Goal: Task Accomplishment & Management: Complete application form

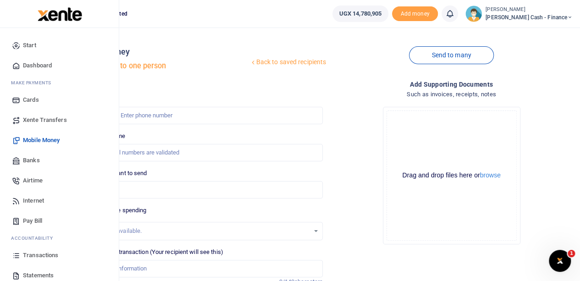
click at [43, 254] on span "Transactions" at bounding box center [40, 255] width 35 height 9
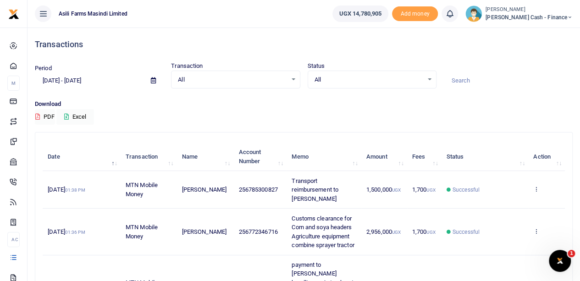
scroll to position [46, 0]
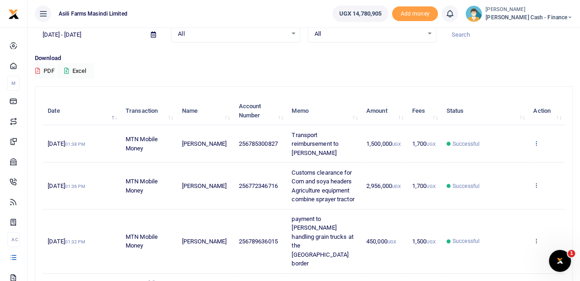
click at [536, 145] on icon at bounding box center [536, 143] width 6 height 6
click at [504, 159] on link "View details" at bounding box center [502, 163] width 72 height 13
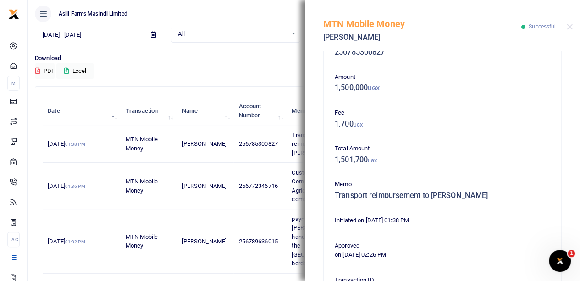
scroll to position [0, 0]
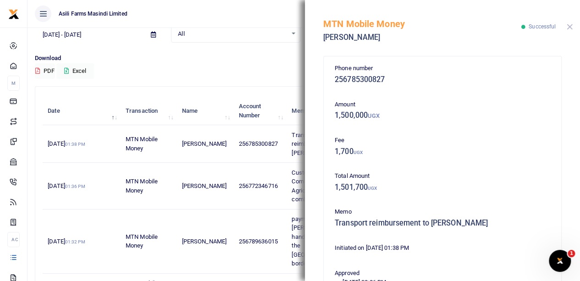
click at [569, 24] on button "Close" at bounding box center [569, 27] width 6 height 6
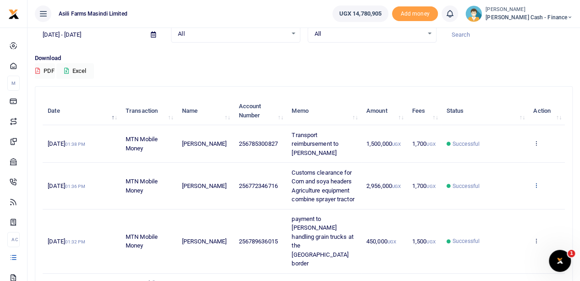
click at [536, 188] on icon at bounding box center [536, 185] width 6 height 6
click at [511, 209] on link "View details" at bounding box center [502, 209] width 72 height 13
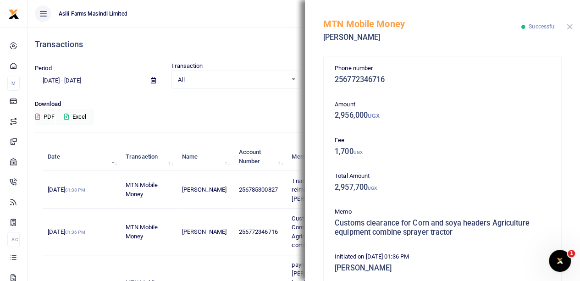
click at [569, 25] on button "Close" at bounding box center [569, 27] width 6 height 6
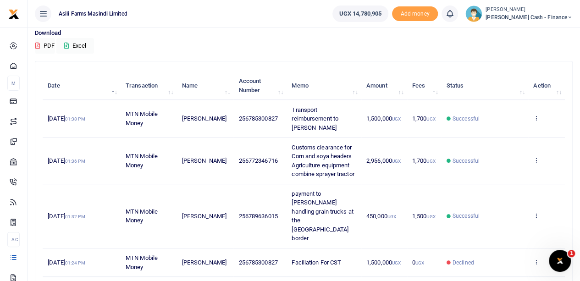
scroll to position [92, 0]
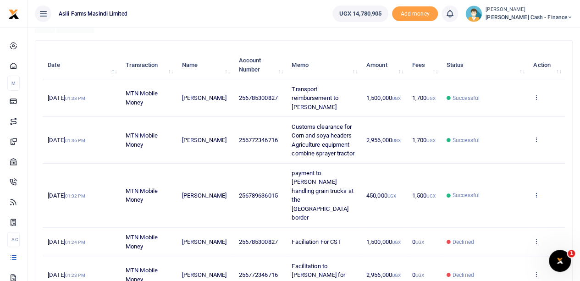
click at [536, 192] on icon at bounding box center [536, 195] width 6 height 6
click at [510, 203] on link "View details" at bounding box center [502, 205] width 72 height 13
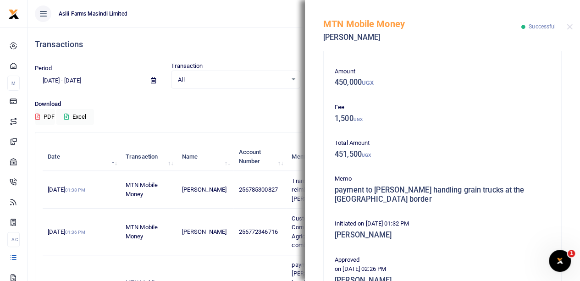
scroll to position [46, 0]
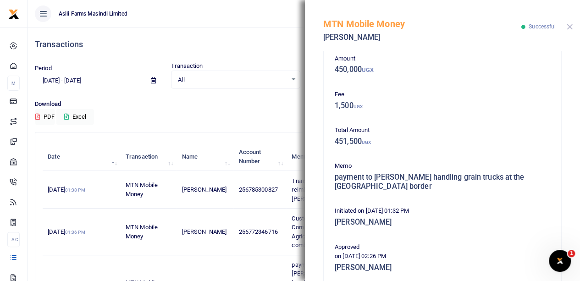
click at [566, 26] on button "Close" at bounding box center [569, 27] width 6 height 6
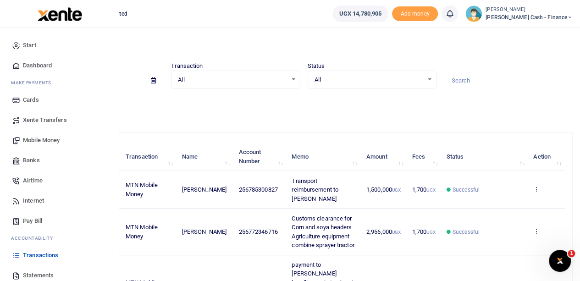
click at [47, 138] on span "Mobile Money" at bounding box center [41, 140] width 37 height 9
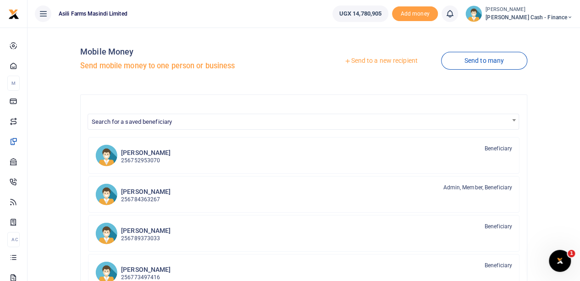
drag, startPoint x: 370, startPoint y: 60, endPoint x: 363, endPoint y: 61, distance: 7.4
click at [370, 59] on link "Send to a new recipient" at bounding box center [381, 61] width 120 height 16
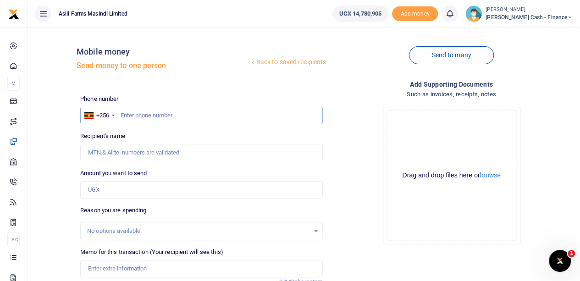
click at [151, 117] on input "text" at bounding box center [201, 115] width 242 height 17
type input "0788574951"
type input "Isaac Kaddu"
drag, startPoint x: 163, startPoint y: 118, endPoint x: 117, endPoint y: 111, distance: 45.8
click at [117, 111] on div "+256 Uganda +256 0788574951" at bounding box center [201, 115] width 242 height 17
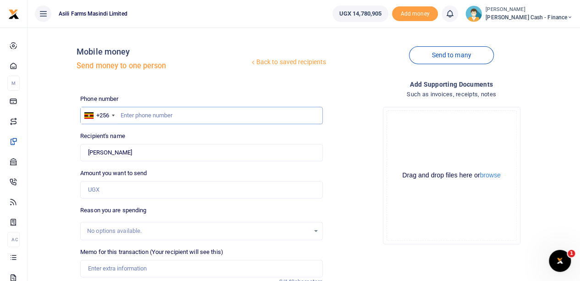
click at [129, 111] on input "text" at bounding box center [201, 115] width 242 height 17
type input "078857496"
type input "0788574961"
type input "[PERSON_NAME]"
click at [118, 152] on input "Found" at bounding box center [201, 152] width 242 height 17
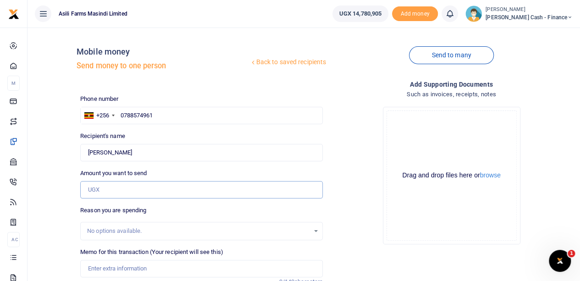
click at [97, 186] on input "Amount you want to send" at bounding box center [201, 189] width 242 height 17
type input "1,200,000"
click at [115, 224] on div "No options available." at bounding box center [201, 231] width 242 height 18
click at [115, 228] on div "No options available." at bounding box center [198, 230] width 222 height 9
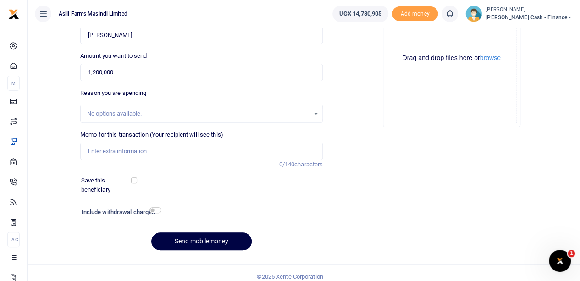
scroll to position [124, 0]
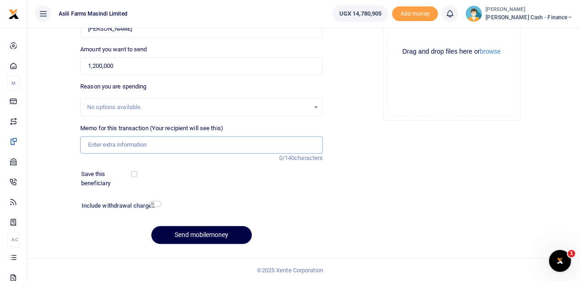
click at [113, 145] on input "Memo for this transaction (Your recipient will see this)" at bounding box center [201, 144] width 242 height 17
click at [143, 141] on input "Transportation for Rizolic clean spray ridout" at bounding box center [201, 144] width 242 height 17
click at [140, 144] on input "Transportation for Rizolic clean spray ridout" at bounding box center [201, 144] width 242 height 17
type input "Transportation for rizolic clean spray ridout"
click at [491, 53] on button "browse" at bounding box center [490, 51] width 21 height 7
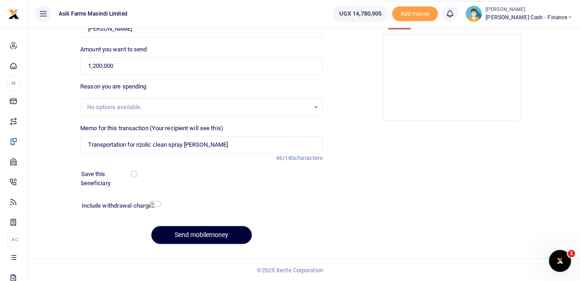
click at [182, 235] on button "Send mobilemoney" at bounding box center [201, 235] width 100 height 18
click at [196, 232] on button "Send mobilemoney" at bounding box center [201, 235] width 100 height 18
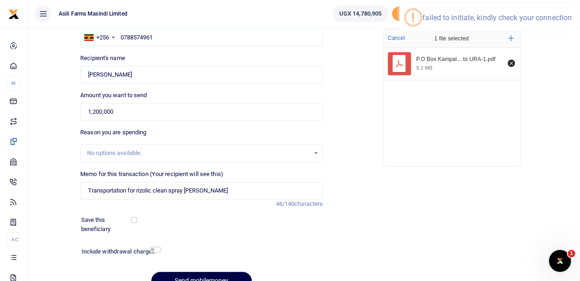
scroll to position [0, 0]
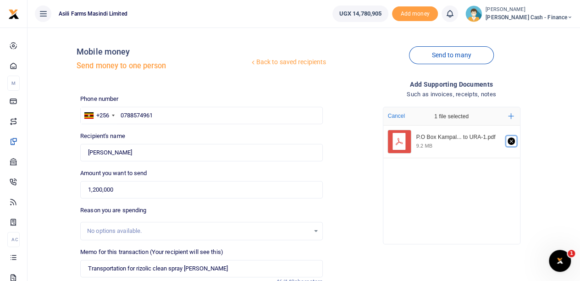
click at [510, 141] on icon "Remove file" at bounding box center [510, 141] width 3 height 3
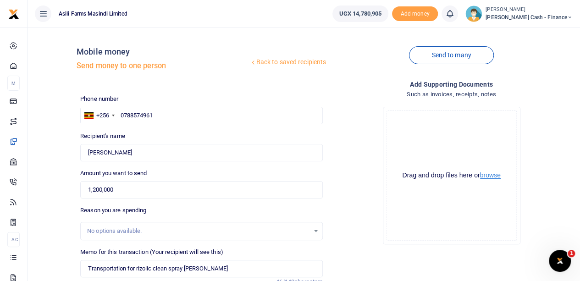
click at [490, 175] on button "browse" at bounding box center [490, 175] width 21 height 7
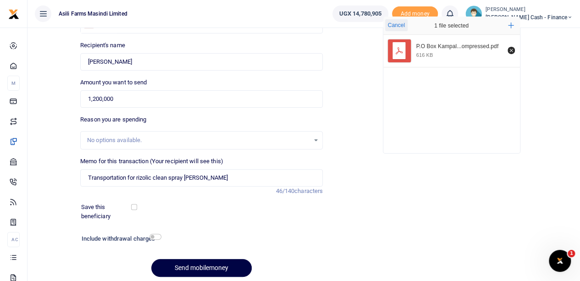
scroll to position [124, 0]
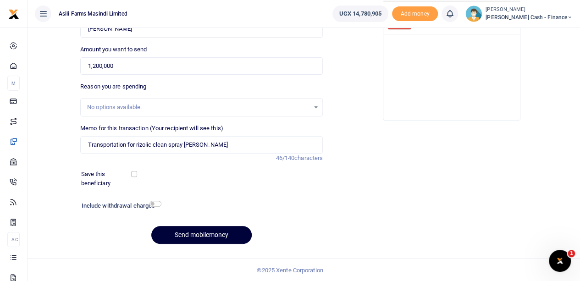
click at [208, 233] on button "Send mobilemoney" at bounding box center [201, 235] width 100 height 18
click at [175, 230] on button "Send mobilemoney" at bounding box center [201, 235] width 100 height 18
click at [196, 234] on button "Send mobilemoney" at bounding box center [201, 235] width 100 height 18
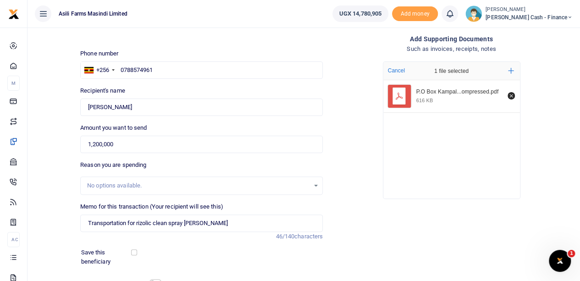
scroll to position [0, 0]
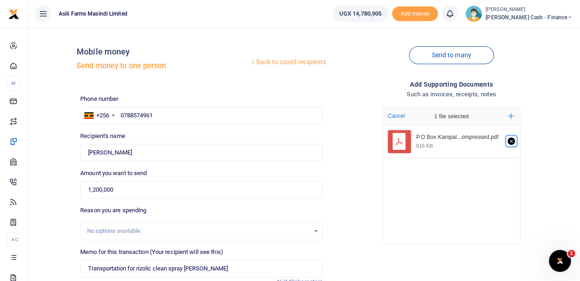
click at [509, 137] on icon "Remove file" at bounding box center [510, 140] width 7 height 7
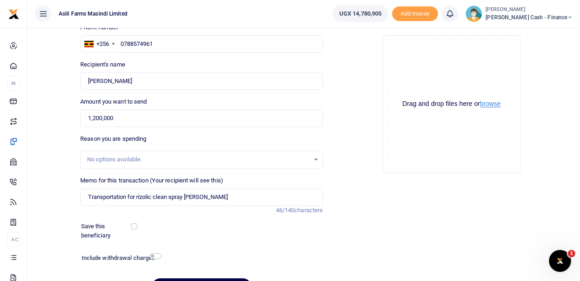
scroll to position [32, 0]
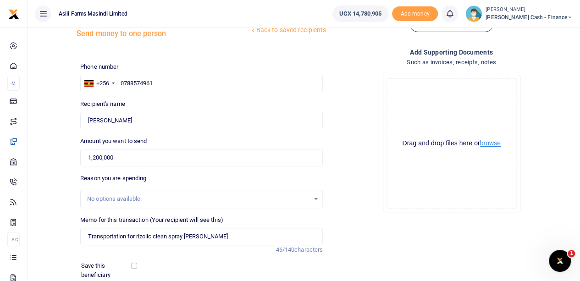
click at [489, 141] on button "browse" at bounding box center [490, 143] width 21 height 7
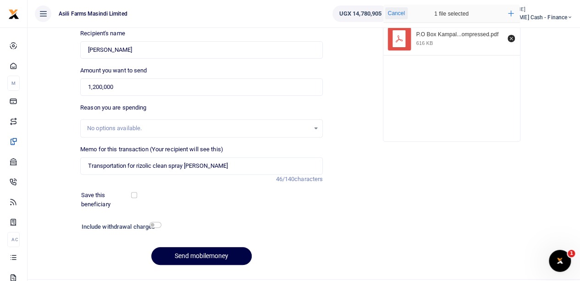
scroll to position [124, 0]
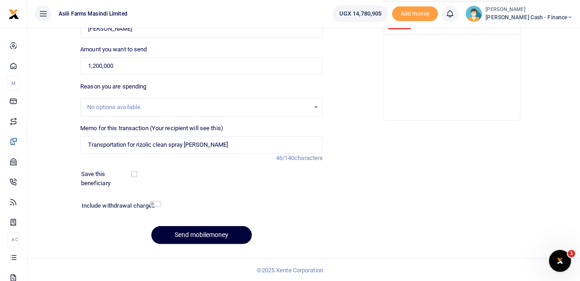
click at [188, 232] on button "Send mobilemoney" at bounding box center [201, 235] width 100 height 18
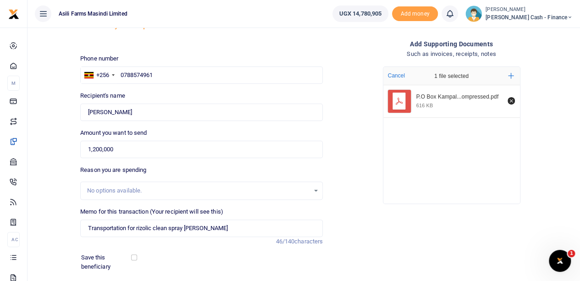
scroll to position [0, 0]
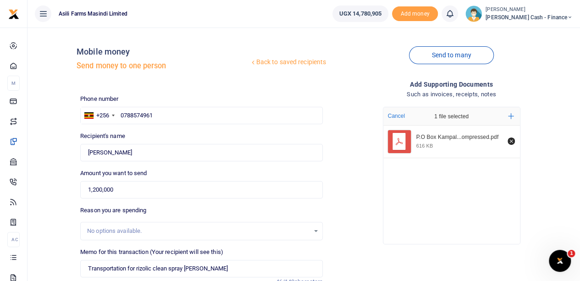
click at [275, 62] on link "Back to saved recipients" at bounding box center [287, 62] width 77 height 16
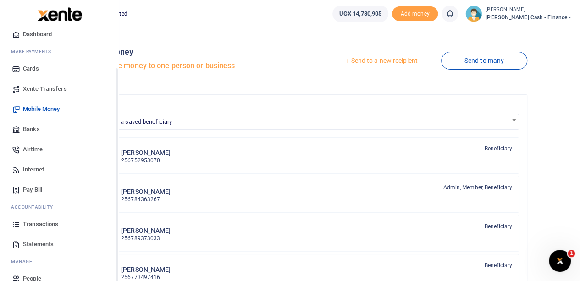
scroll to position [46, 0]
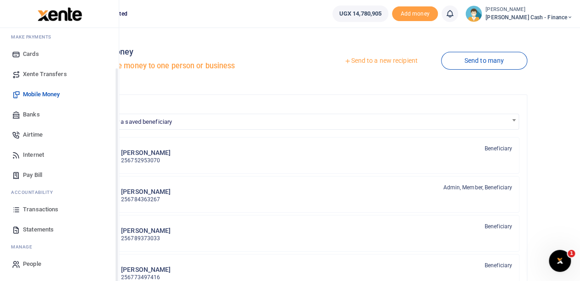
click at [42, 208] on span "Transactions" at bounding box center [40, 209] width 35 height 9
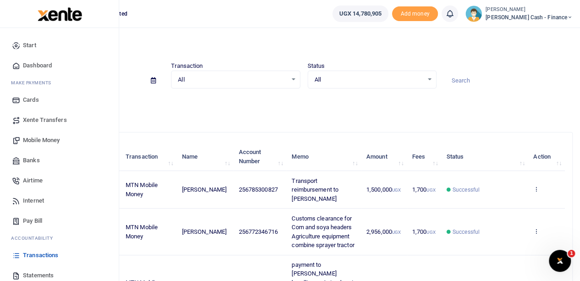
click at [38, 138] on span "Mobile Money" at bounding box center [41, 140] width 37 height 9
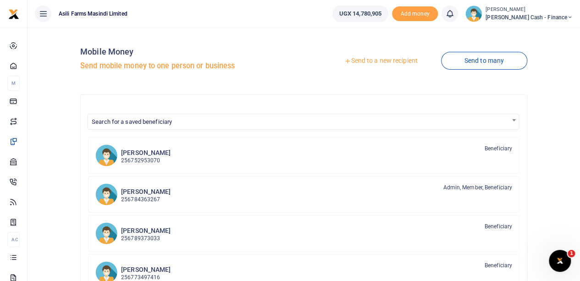
click at [383, 60] on div at bounding box center [290, 140] width 580 height 281
click at [379, 59] on link "Send to a new recipient" at bounding box center [381, 61] width 120 height 16
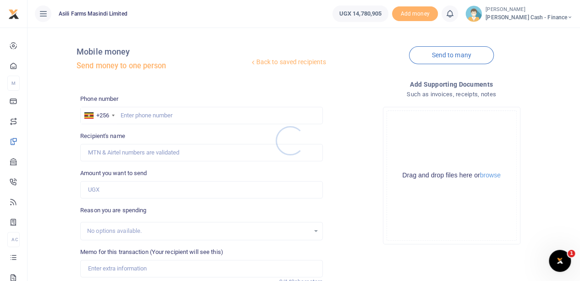
click at [123, 114] on div at bounding box center [290, 140] width 580 height 281
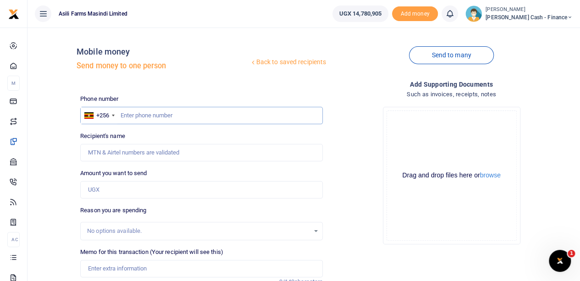
click at [133, 113] on input "text" at bounding box center [201, 115] width 242 height 17
type input "0788574961"
type input "Walter Okello"
type input "0788574961"
click at [113, 188] on input "Amount you want to send" at bounding box center [201, 189] width 242 height 17
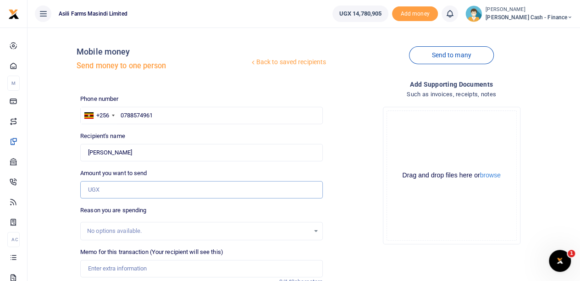
type input "1,200,000"
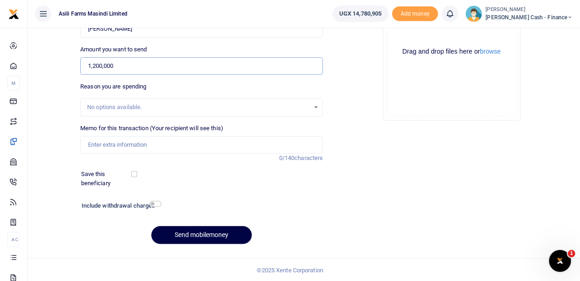
scroll to position [124, 0]
click at [127, 143] on input "Memo for this transaction (Your recipient will see this)" at bounding box center [201, 144] width 242 height 17
click at [186, 145] on input "Transportation of Rizolic cleanspray ridout" at bounding box center [201, 144] width 242 height 17
drag, startPoint x: 184, startPoint y: 146, endPoint x: 192, endPoint y: 145, distance: 8.8
click at [185, 146] on input "Transportation of Rizolic cleanspray ridout" at bounding box center [201, 144] width 242 height 17
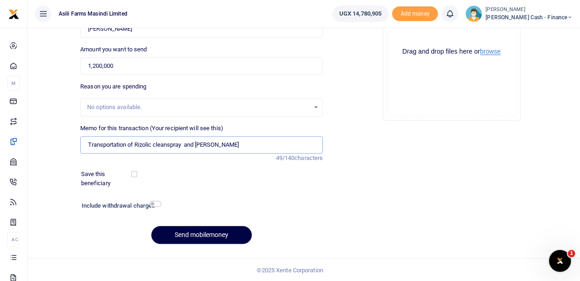
type input "Transportation of Rizolic cleanspray and ridout"
click at [496, 54] on button "browse" at bounding box center [490, 51] width 21 height 7
click at [192, 237] on button "Send mobilemoney" at bounding box center [201, 235] width 100 height 18
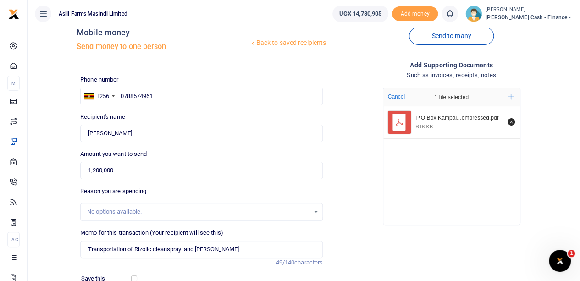
scroll to position [0, 0]
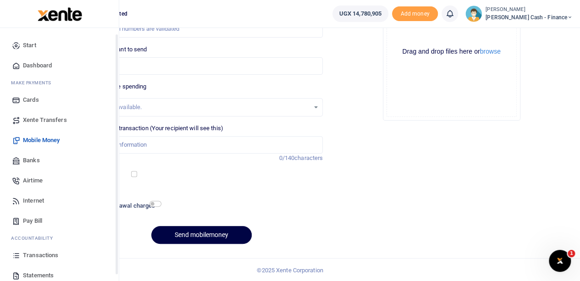
scroll to position [46, 0]
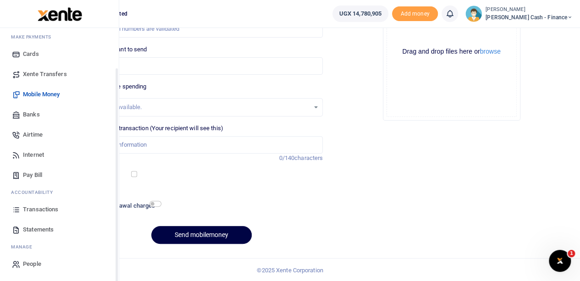
click at [49, 208] on span "Transactions" at bounding box center [40, 209] width 35 height 9
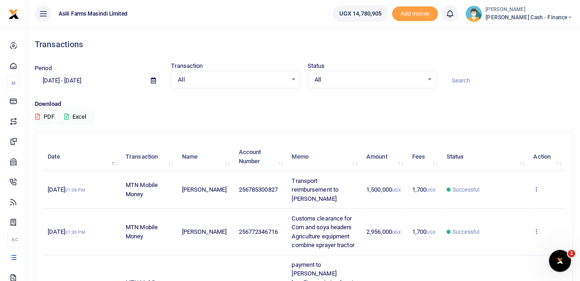
click at [535, 191] on icon at bounding box center [536, 189] width 6 height 6
click at [507, 204] on link "View details" at bounding box center [502, 208] width 72 height 13
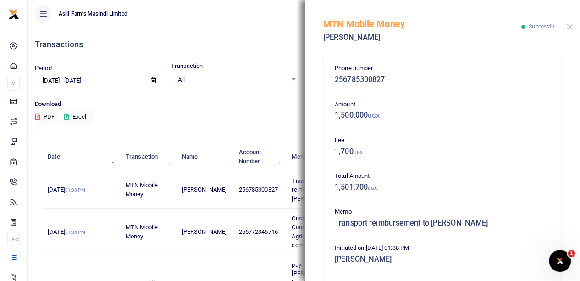
click at [569, 25] on button "Close" at bounding box center [569, 27] width 6 height 6
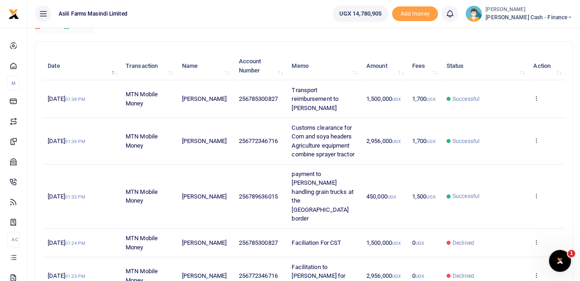
scroll to position [92, 0]
click at [537, 142] on icon at bounding box center [536, 139] width 6 height 6
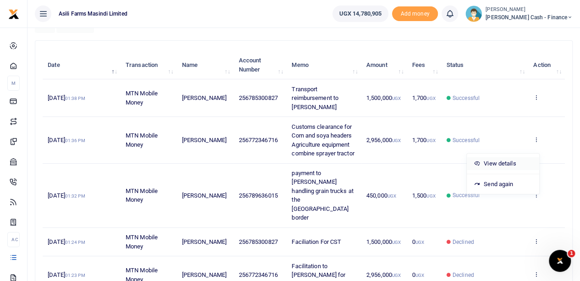
click at [498, 164] on link "View details" at bounding box center [502, 163] width 72 height 13
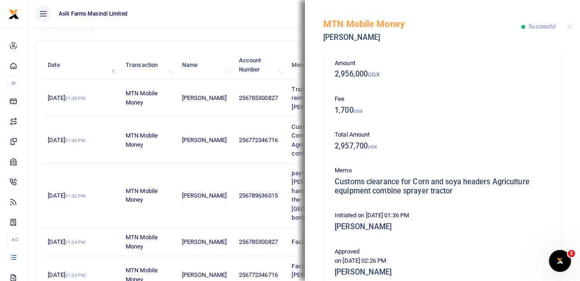
scroll to position [0, 0]
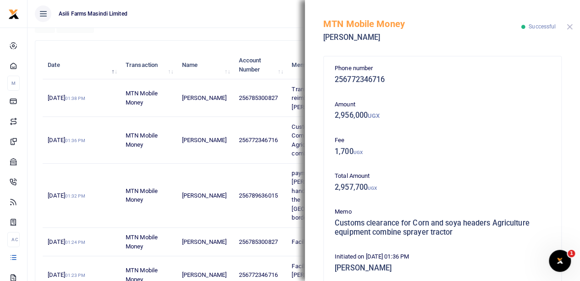
click at [569, 27] on button "Close" at bounding box center [569, 27] width 6 height 6
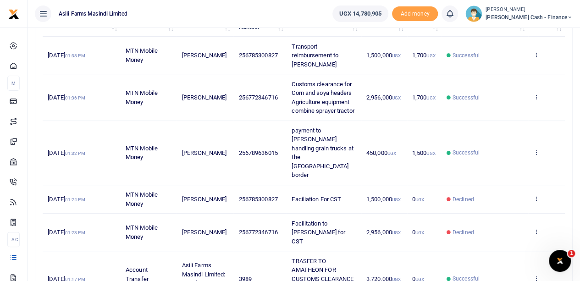
scroll to position [137, 0]
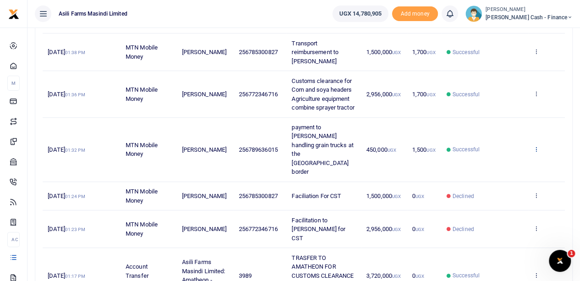
click at [538, 146] on icon at bounding box center [536, 149] width 6 height 6
click at [507, 159] on link "View details" at bounding box center [502, 159] width 72 height 13
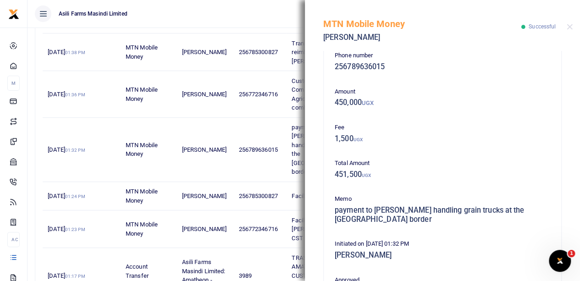
scroll to position [0, 0]
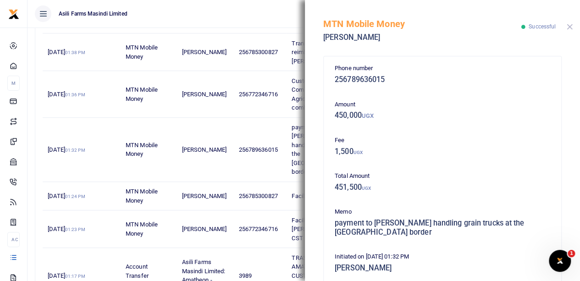
click at [568, 26] on button "Close" at bounding box center [569, 27] width 6 height 6
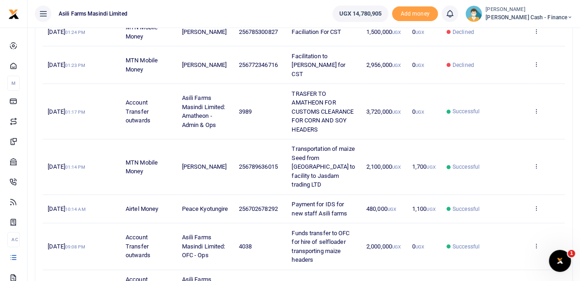
scroll to position [304, 0]
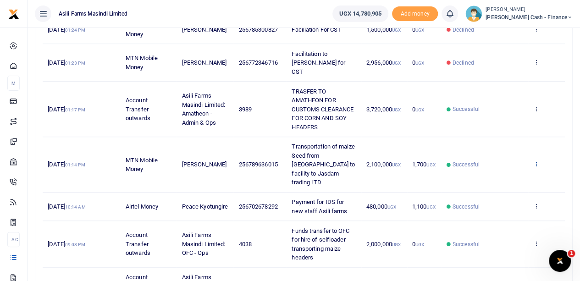
click at [535, 160] on icon at bounding box center [536, 163] width 6 height 6
click at [506, 145] on link "View details" at bounding box center [502, 147] width 72 height 13
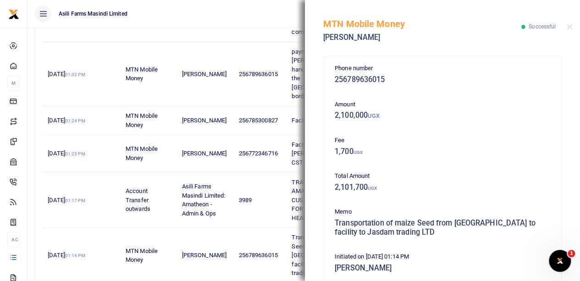
scroll to position [212, 0]
click at [570, 26] on button "Close" at bounding box center [569, 27] width 6 height 6
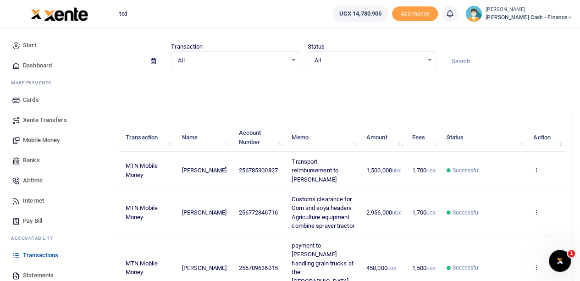
scroll to position [0, 0]
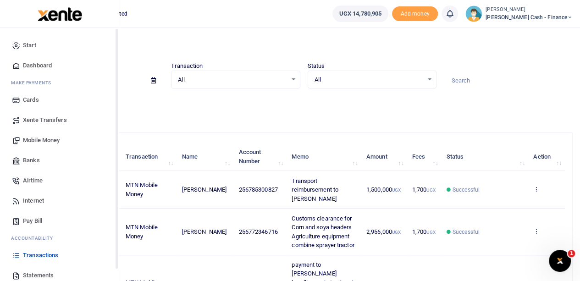
click at [35, 136] on span "Mobile Money" at bounding box center [41, 140] width 37 height 9
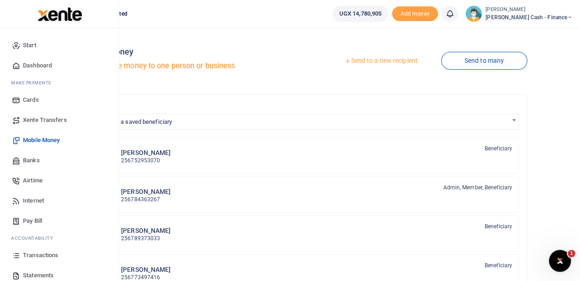
click at [41, 253] on span "Transactions" at bounding box center [40, 255] width 35 height 9
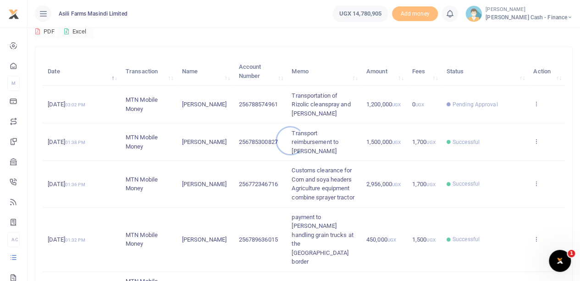
scroll to position [92, 0]
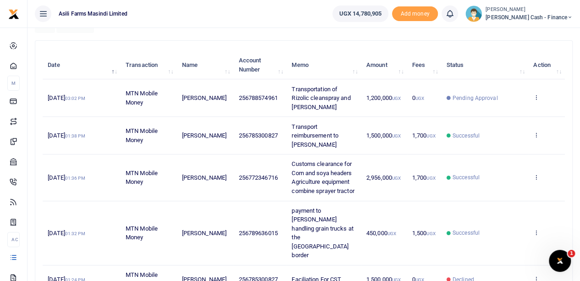
click at [540, 94] on td "View details Send again" at bounding box center [546, 98] width 37 height 38
click at [534, 98] on icon at bounding box center [536, 97] width 6 height 6
click at [502, 112] on link "View details" at bounding box center [502, 112] width 72 height 13
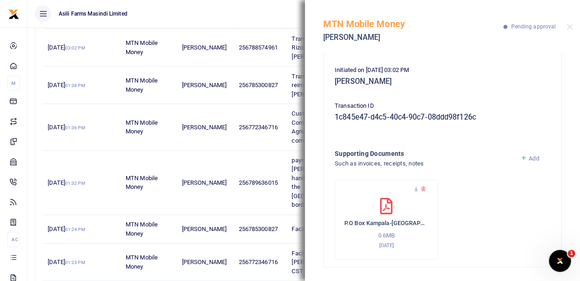
scroll to position [183, 0]
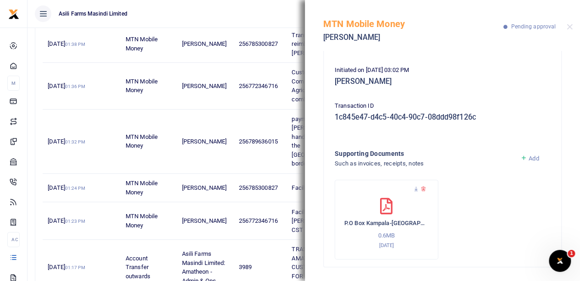
click at [528, 156] on span "Add" at bounding box center [533, 158] width 10 height 7
click at [528, 157] on span "Add" at bounding box center [533, 158] width 10 height 7
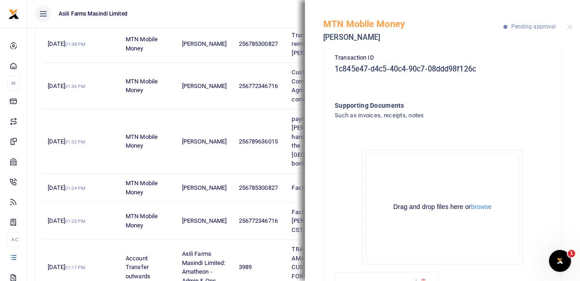
scroll to position [243, 0]
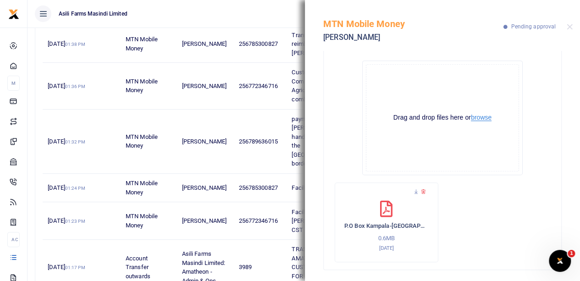
click at [475, 116] on button "browse" at bounding box center [481, 117] width 21 height 7
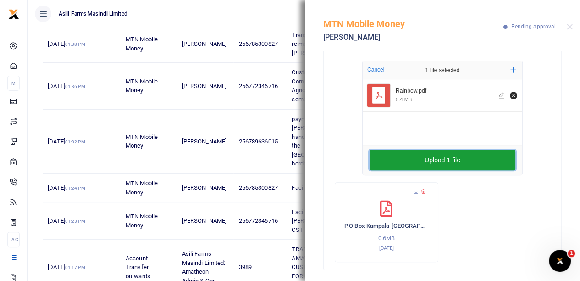
click at [443, 157] on button "Upload 1 file" at bounding box center [442, 160] width 146 height 20
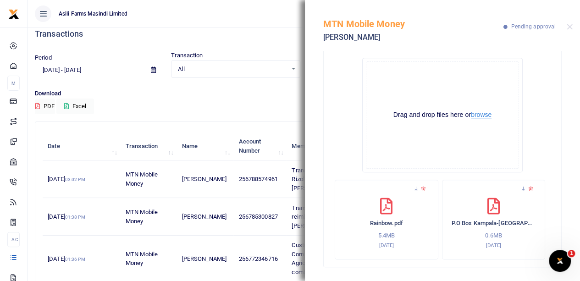
scroll to position [0, 0]
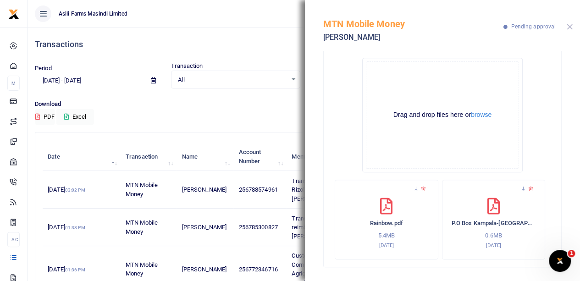
click at [567, 26] on button "Close" at bounding box center [569, 27] width 6 height 6
